Goal: Information Seeking & Learning: Check status

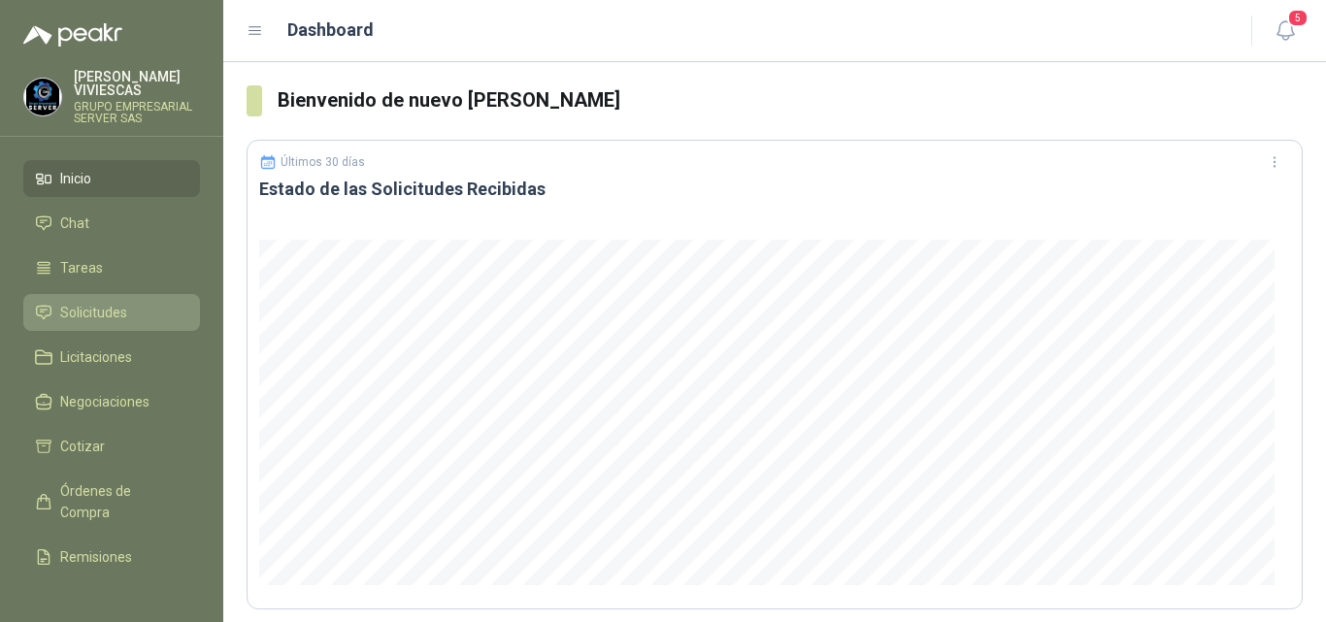
click at [76, 306] on span "Solicitudes" at bounding box center [93, 312] width 67 height 21
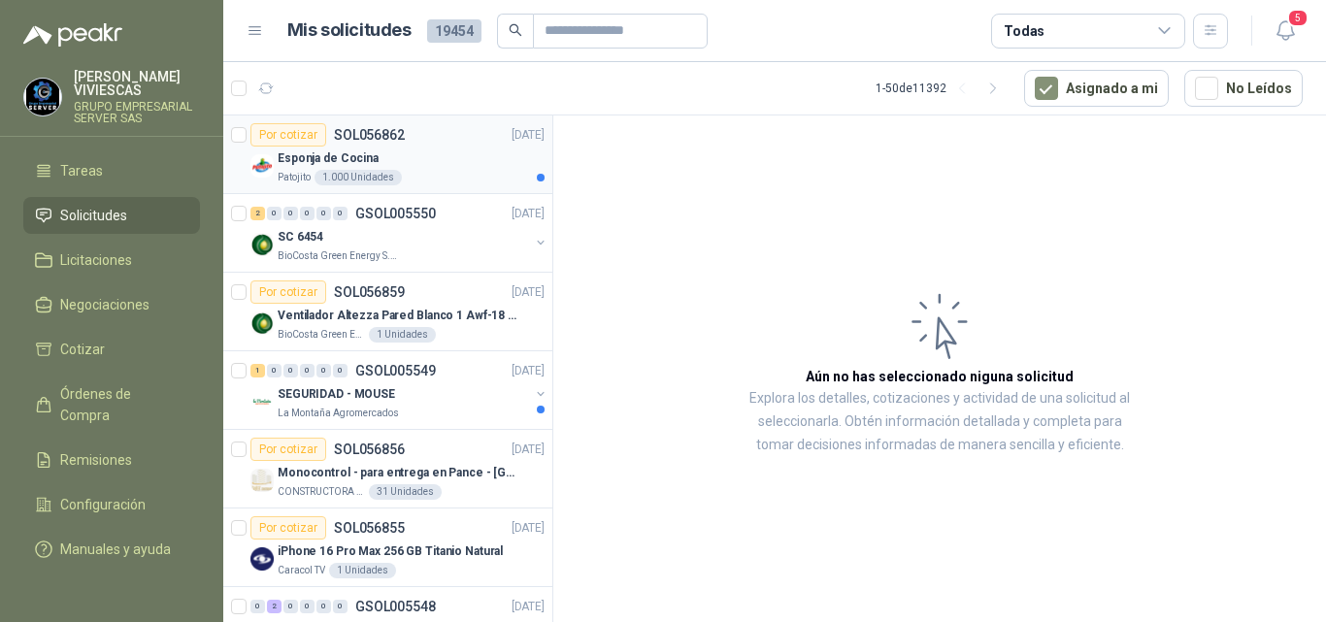
click at [365, 130] on p "SOL056862" at bounding box center [369, 135] width 71 height 14
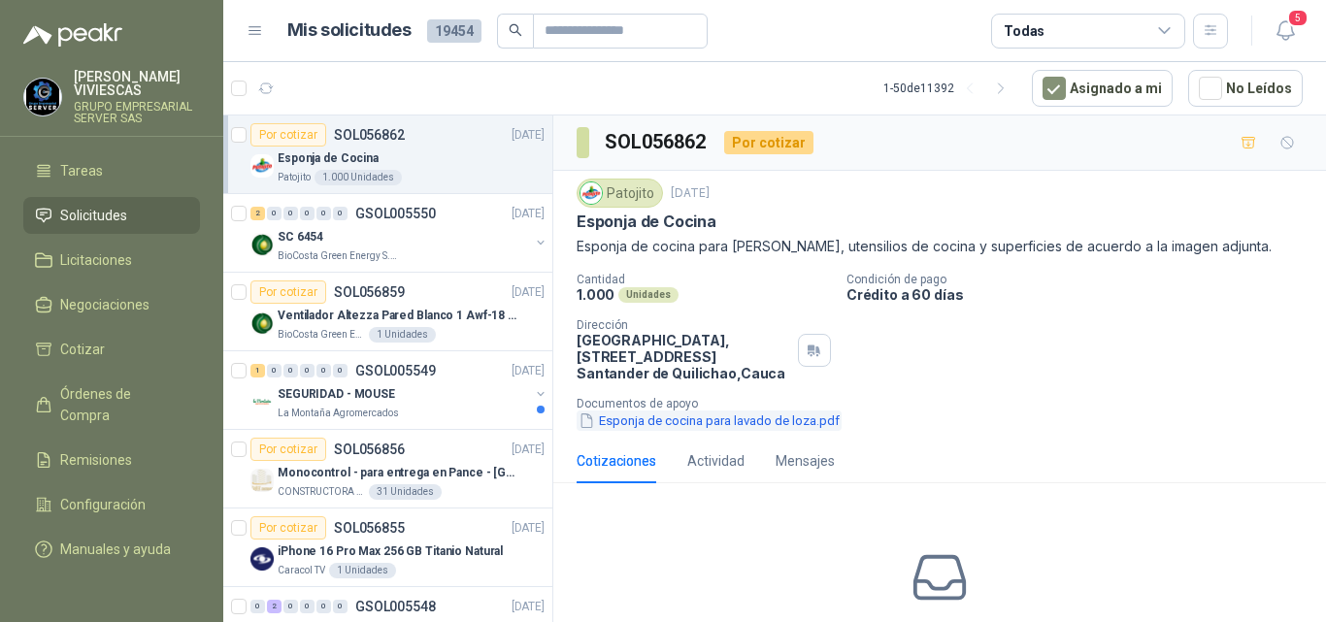
click at [653, 431] on button "Esponja de cocina para lavado de loza.pdf" at bounding box center [708, 420] width 265 height 20
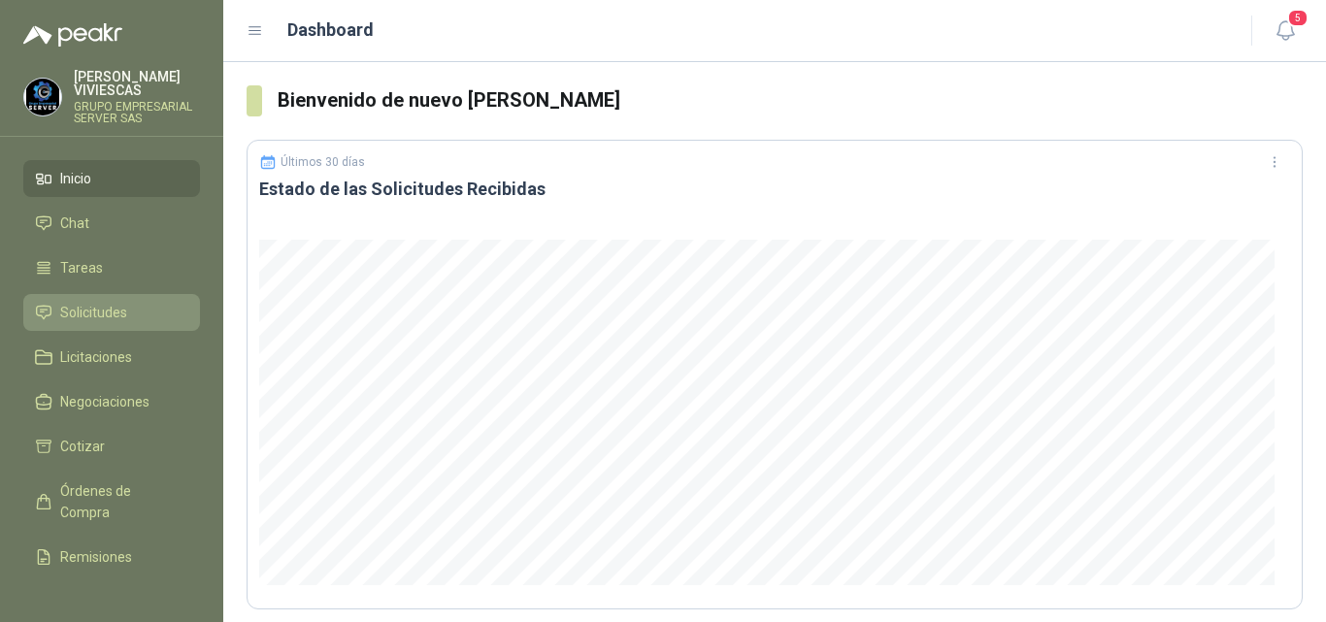
click at [116, 308] on span "Solicitudes" at bounding box center [93, 312] width 67 height 21
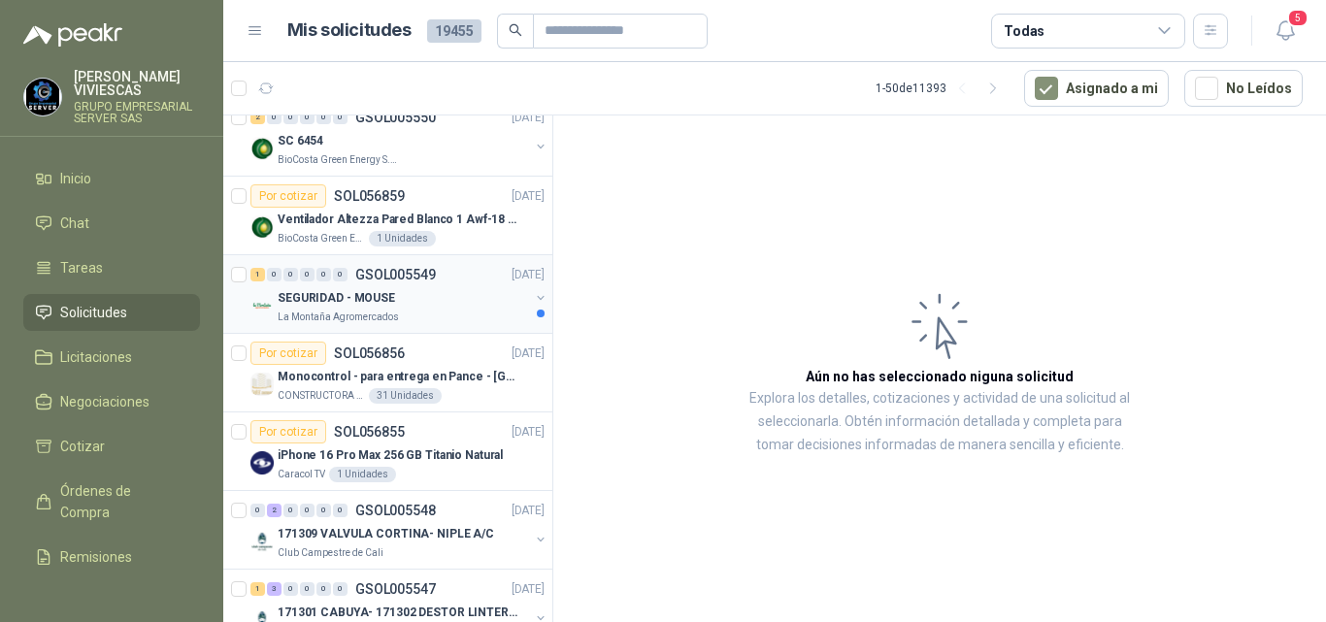
scroll to position [194, 0]
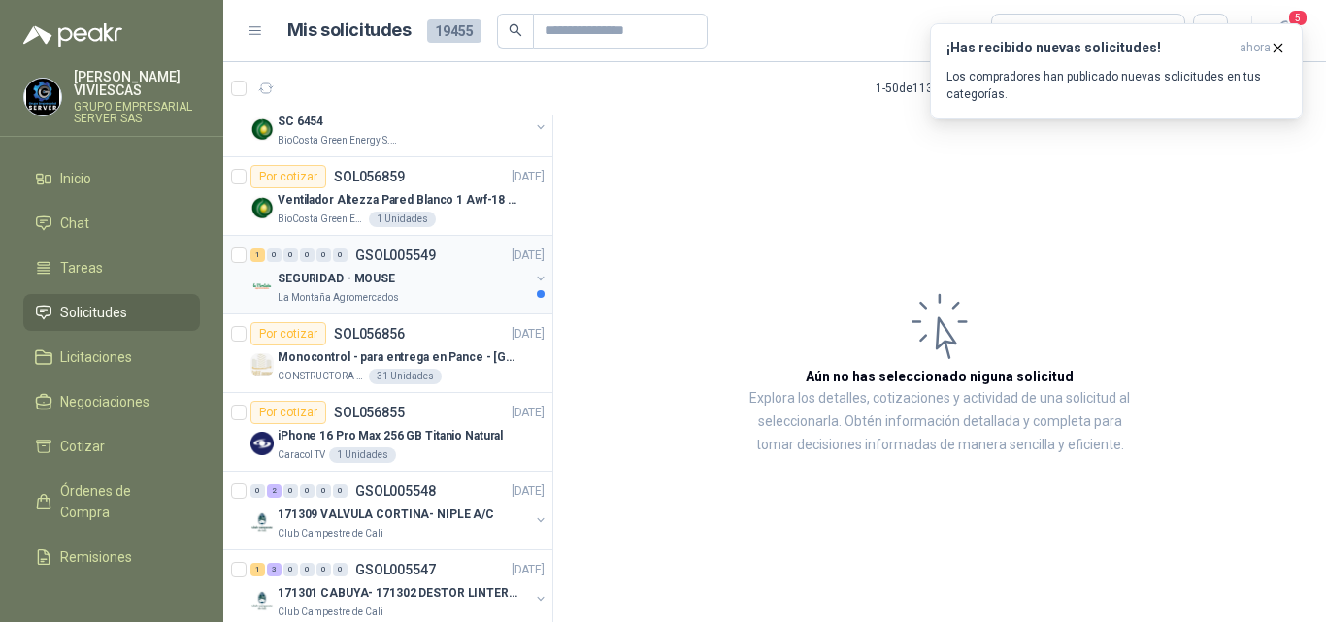
click at [343, 270] on p "SEGURIDAD - MOUSE" at bounding box center [336, 279] width 117 height 18
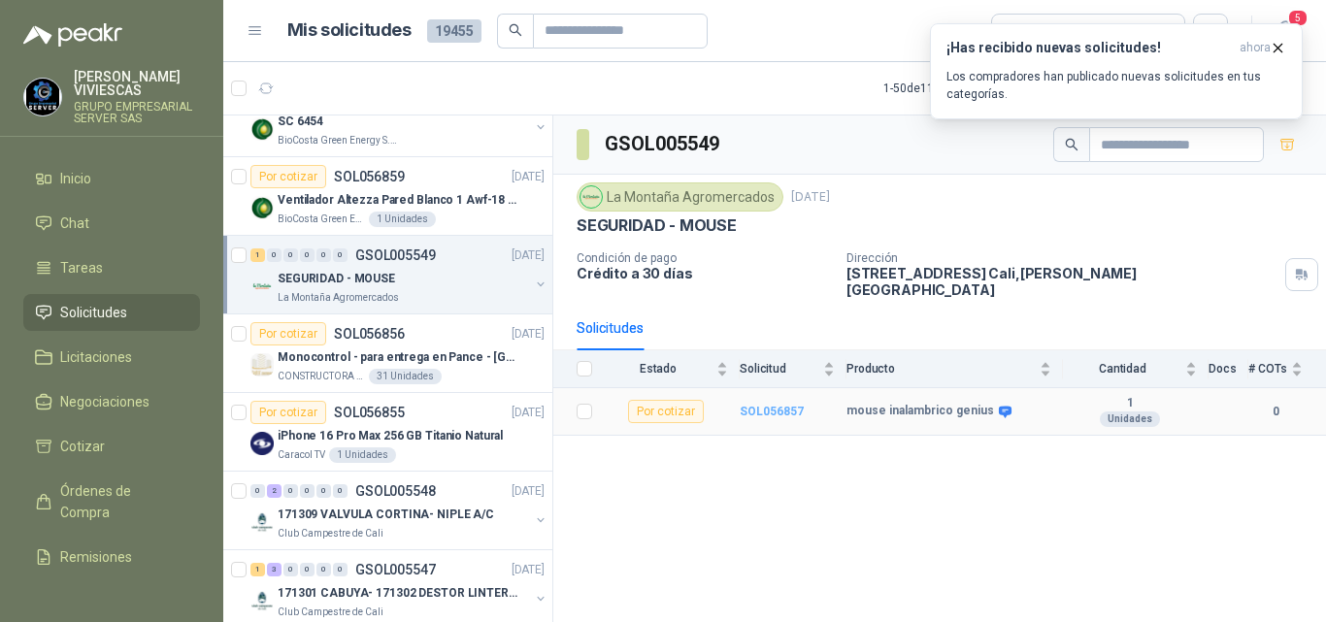
click at [764, 405] on b "SOL056857" at bounding box center [771, 412] width 64 height 14
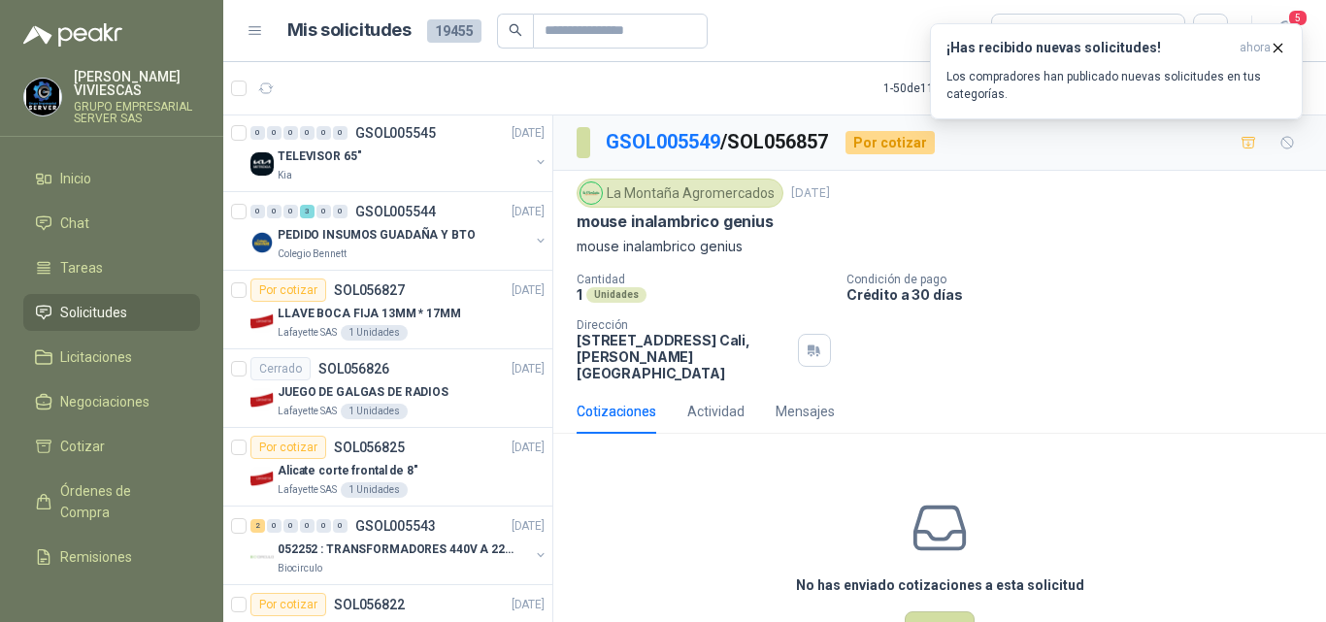
scroll to position [1067, 0]
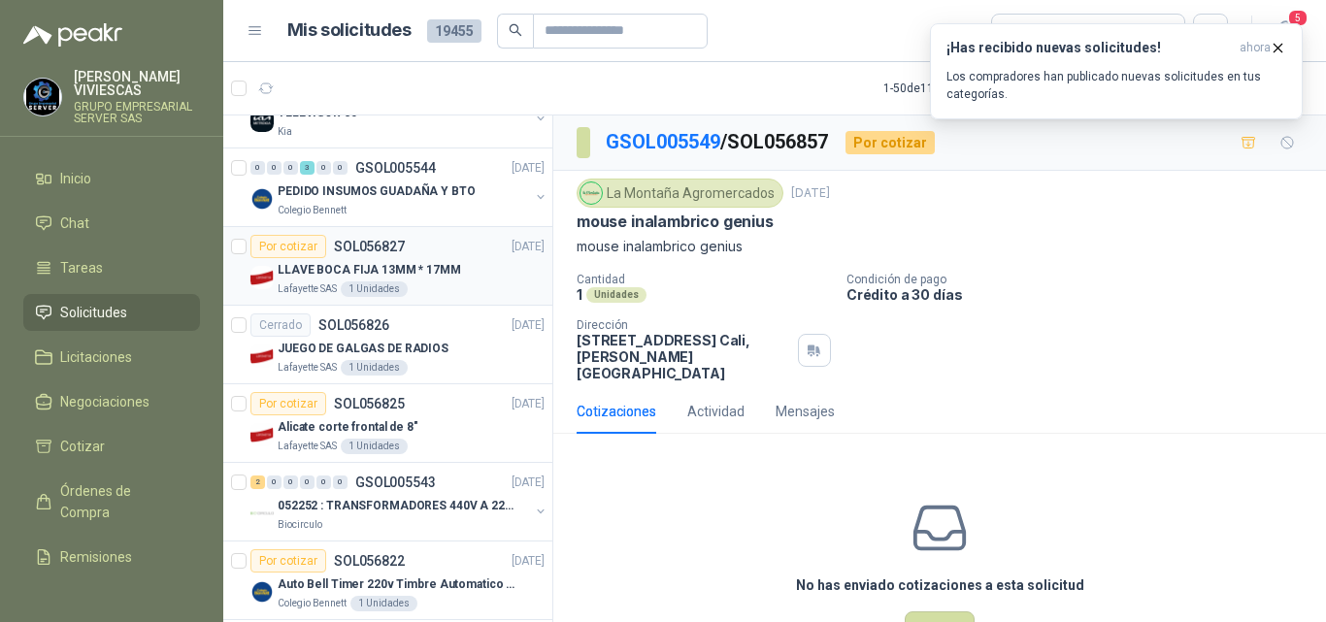
click at [351, 267] on p "LLAVE BOCA FIJA 13MM * 17MM" at bounding box center [369, 270] width 183 height 18
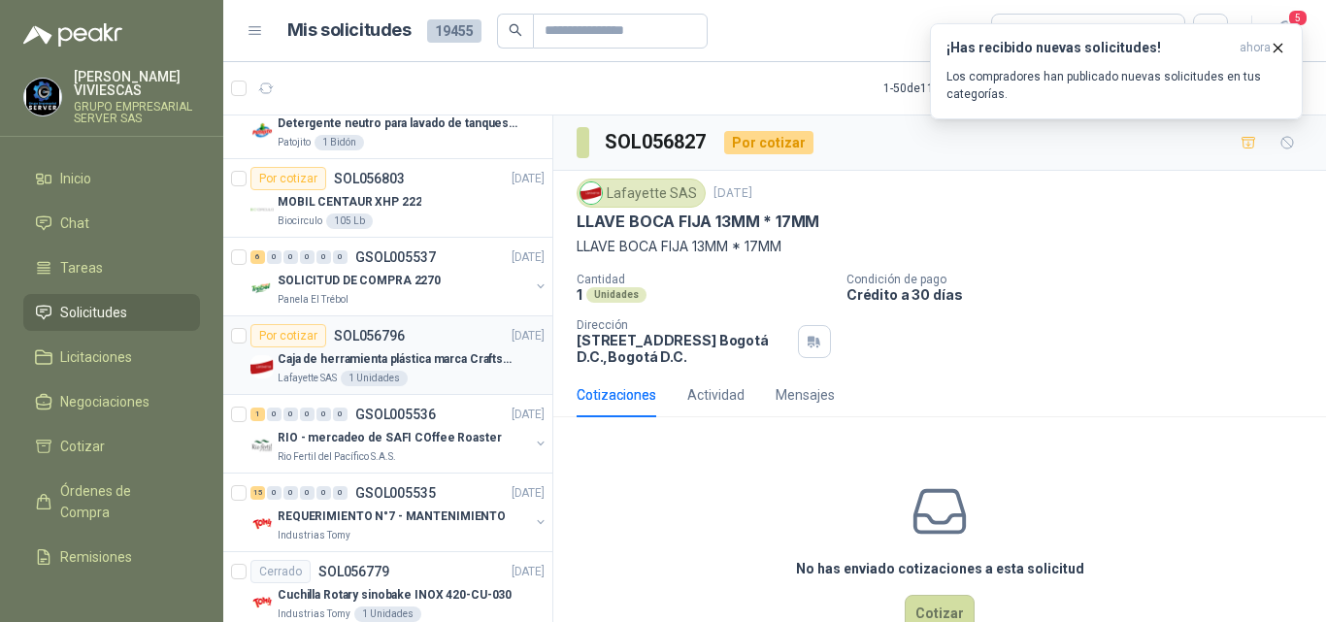
scroll to position [2426, 0]
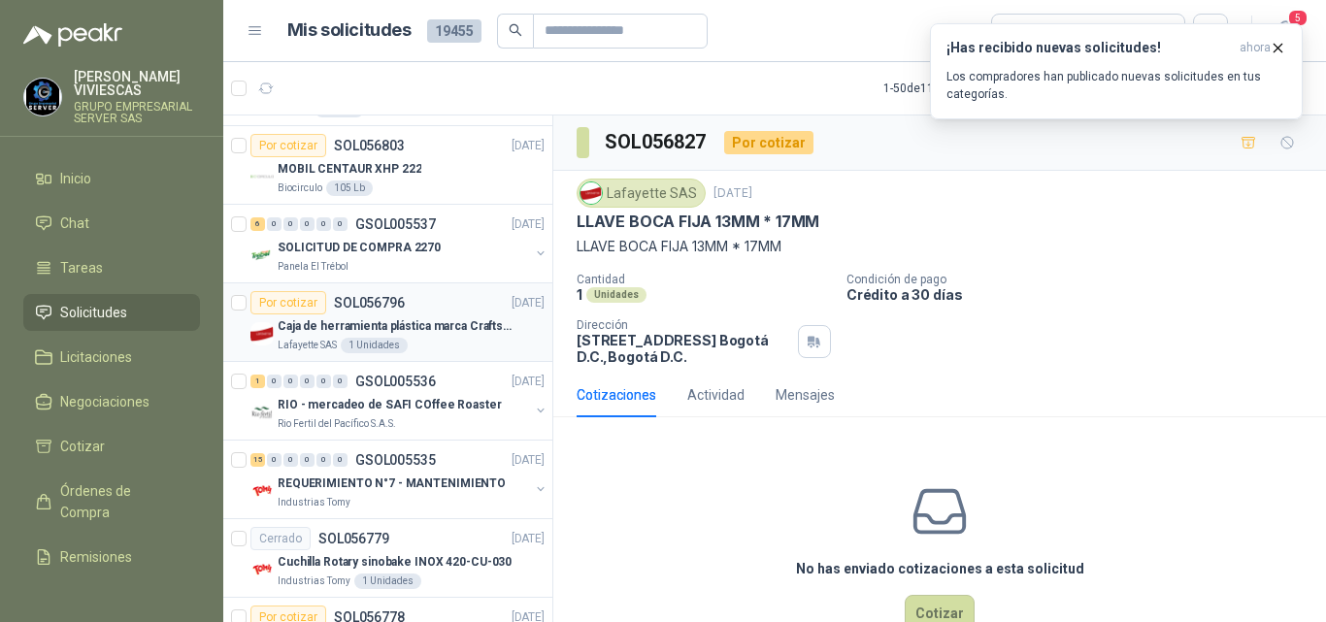
click at [347, 327] on p "Caja de herramienta plástica marca Craftsman de 26 pulgadas color rojo y nego" at bounding box center [399, 326] width 242 height 18
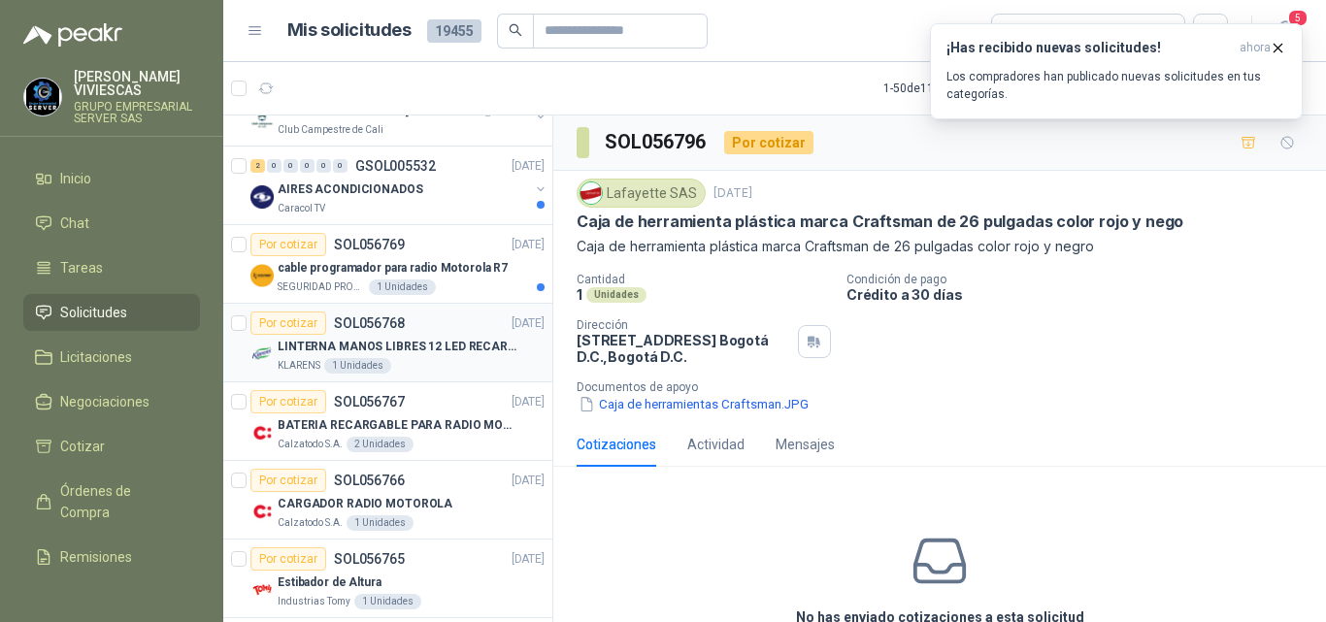
scroll to position [3202, 0]
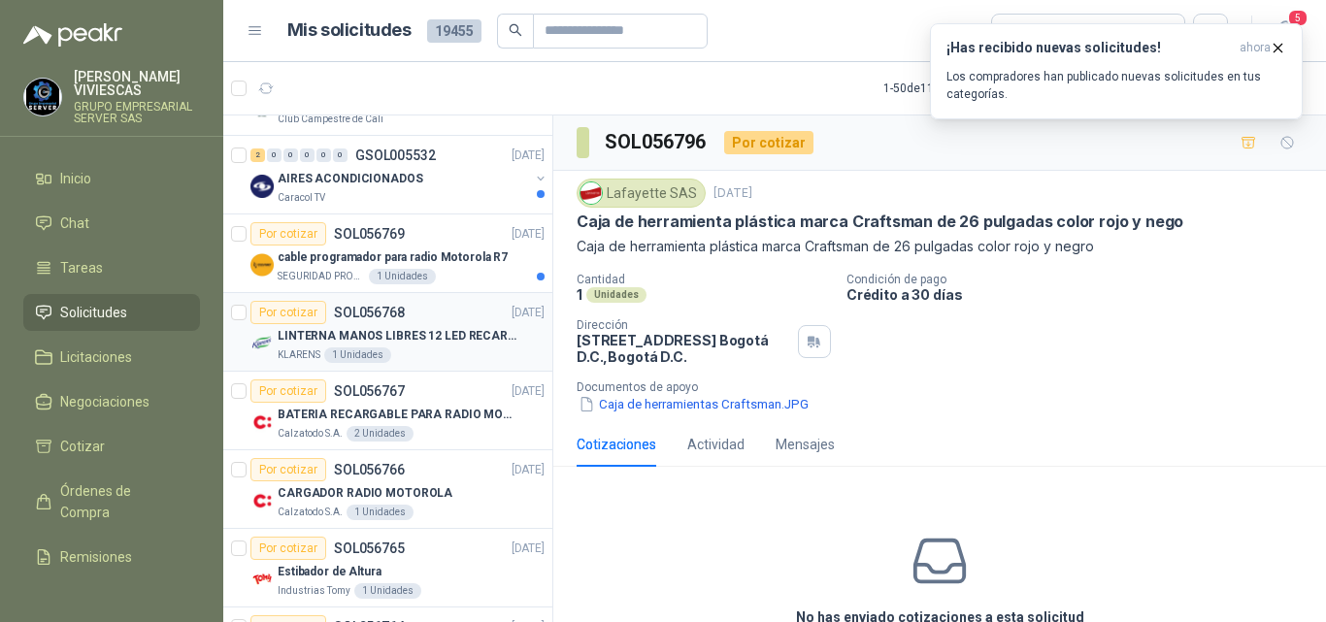
click at [378, 334] on p "LINTERNA MANOS LIBRES 12 LED RECARGALE" at bounding box center [399, 336] width 242 height 18
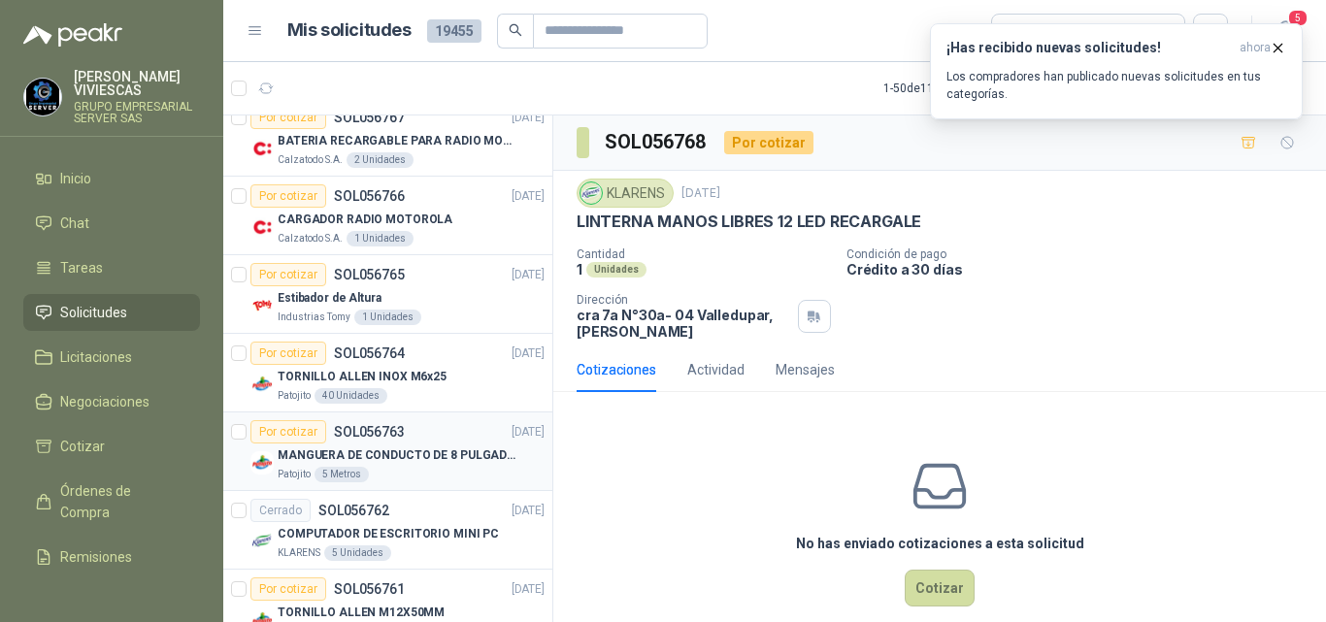
scroll to position [3538, 0]
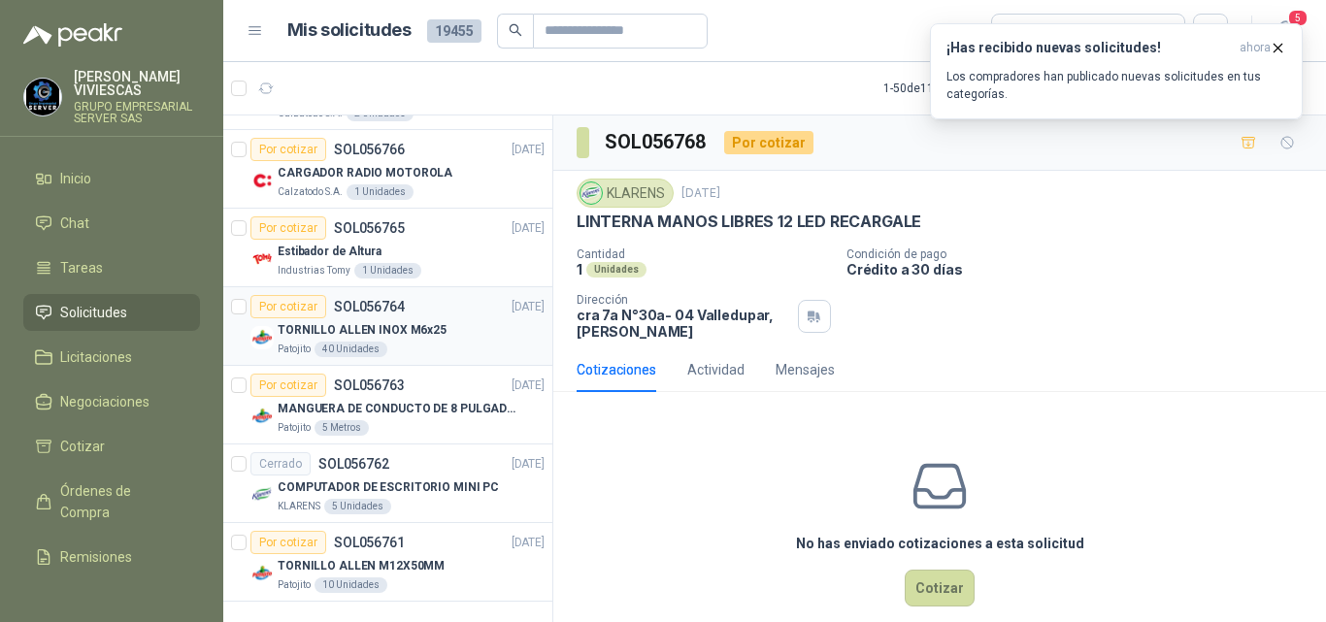
click at [344, 321] on p "TORNILLO ALLEN INOX M6x25" at bounding box center [362, 330] width 169 height 18
